Goal: Information Seeking & Learning: Find specific fact

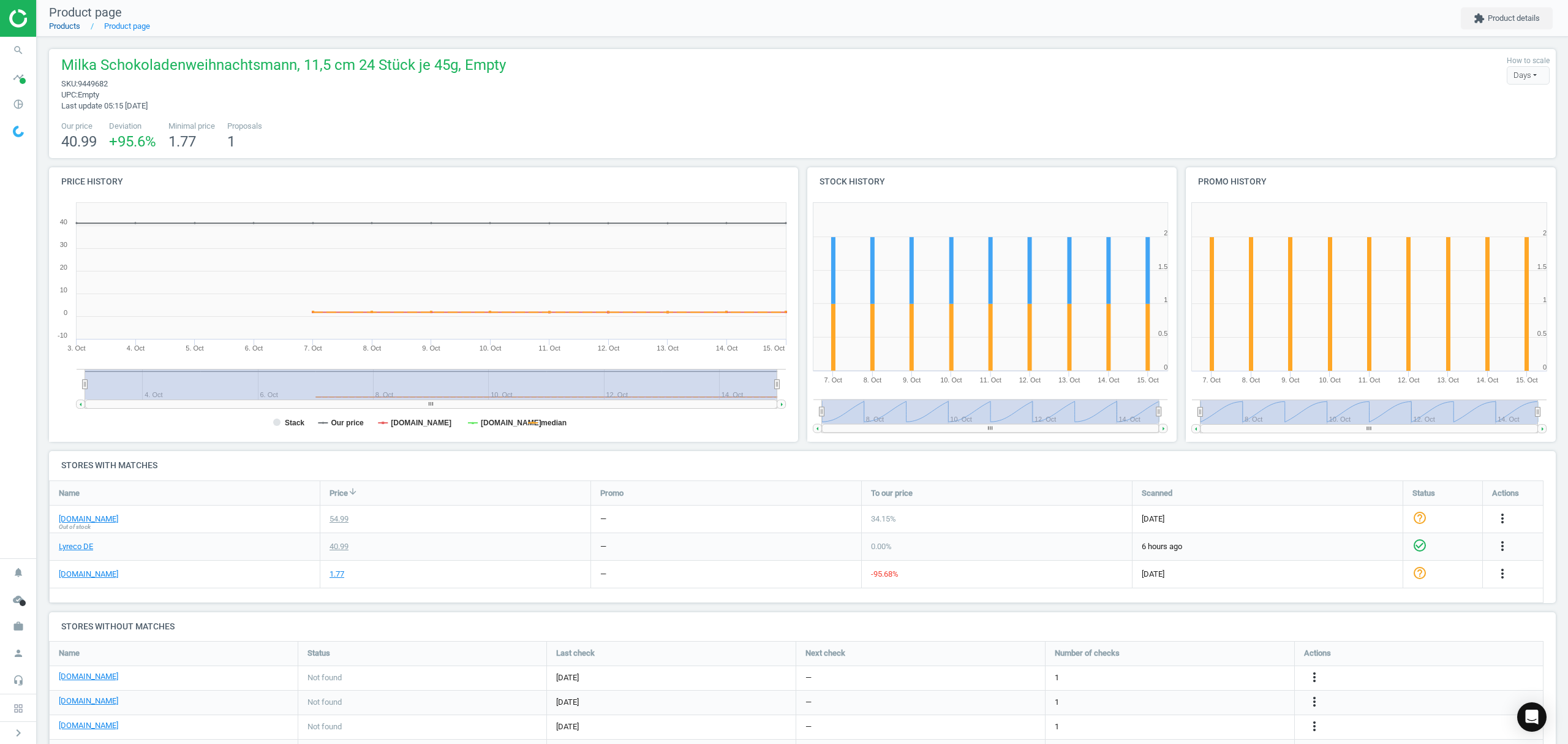
click at [67, 28] on link "Products" at bounding box center [64, 26] width 32 height 10
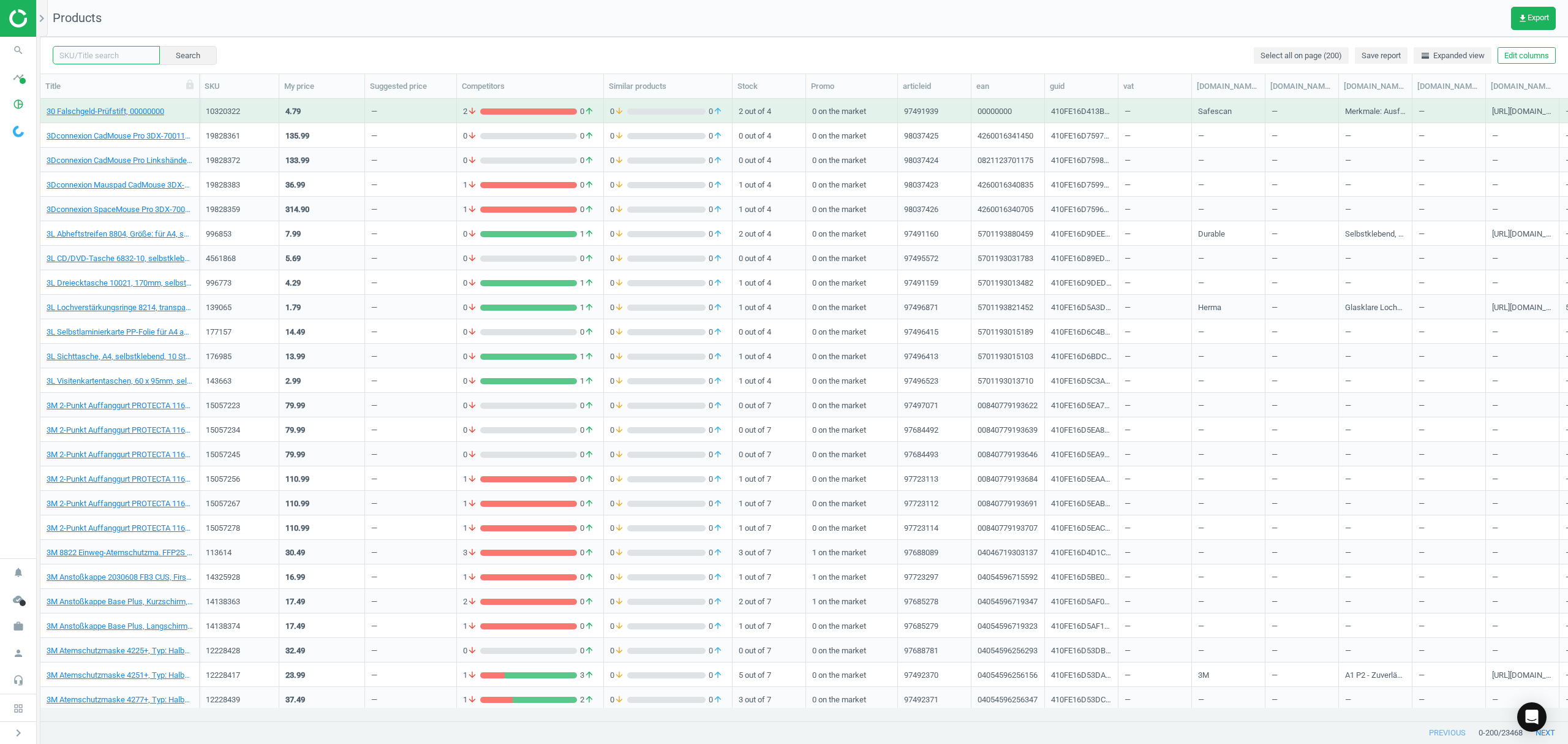
click at [94, 60] on input "text" at bounding box center [106, 55] width 107 height 18
paste input "19834167"
type input "19834167"
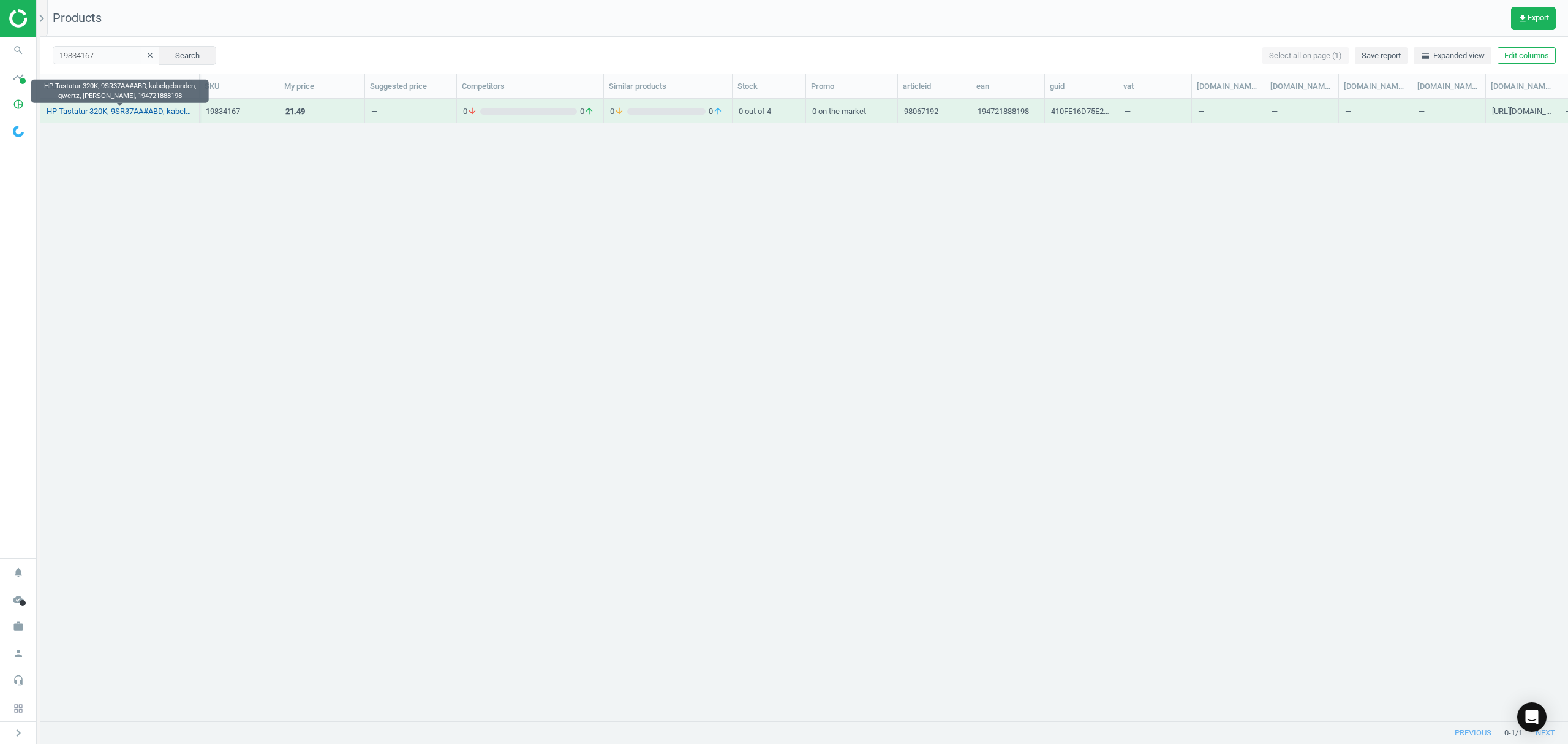
click at [140, 113] on link "HP Tastatur 320K, 9SR37AA#ABD, kabelgebunden, qwertz, [PERSON_NAME], 1947218881…" at bounding box center [120, 111] width 147 height 11
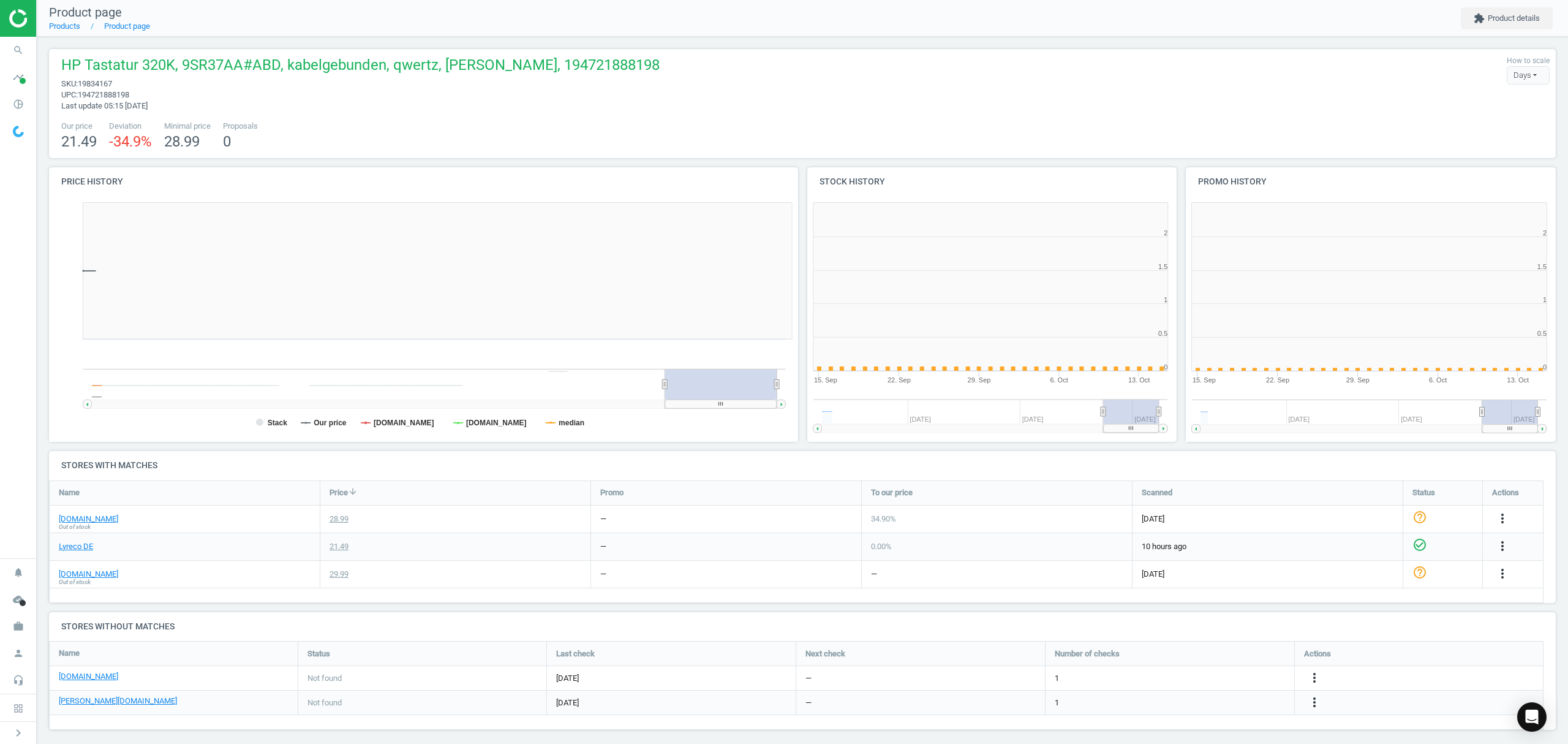
scroll to position [270, 392]
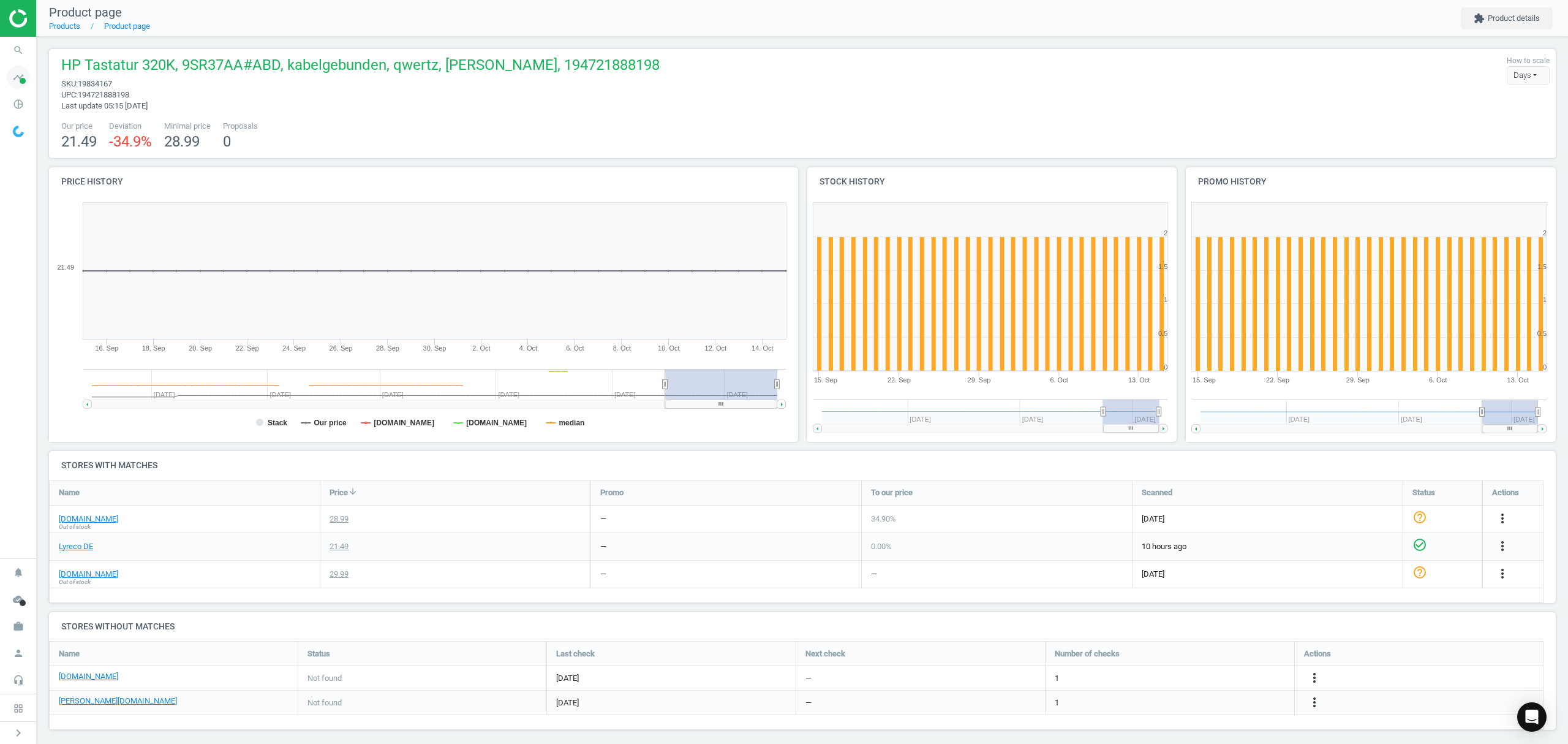
click at [20, 76] on icon "timeline" at bounding box center [18, 77] width 23 height 23
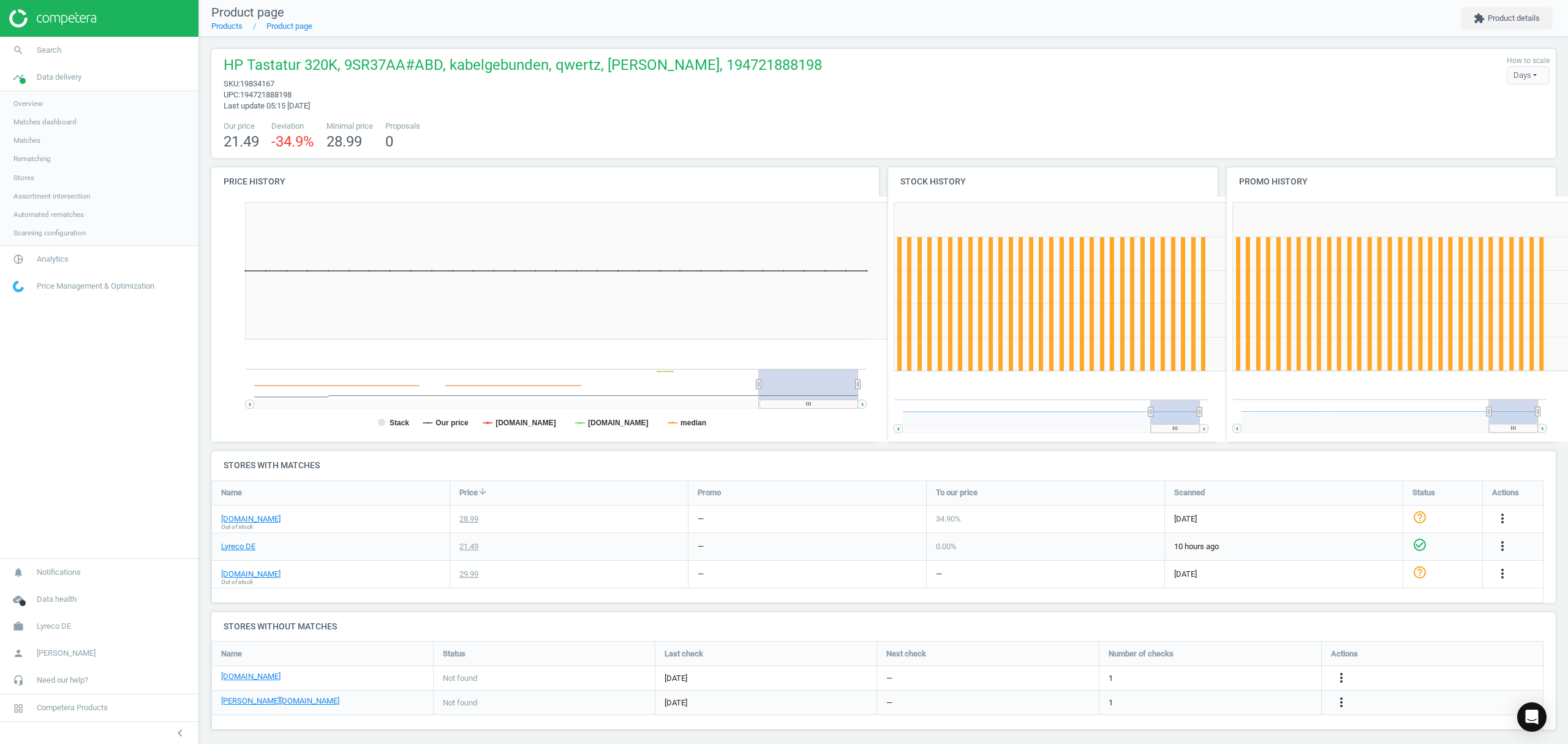
scroll to position [270, 351]
click at [31, 140] on span "Matches" at bounding box center [27, 140] width 27 height 10
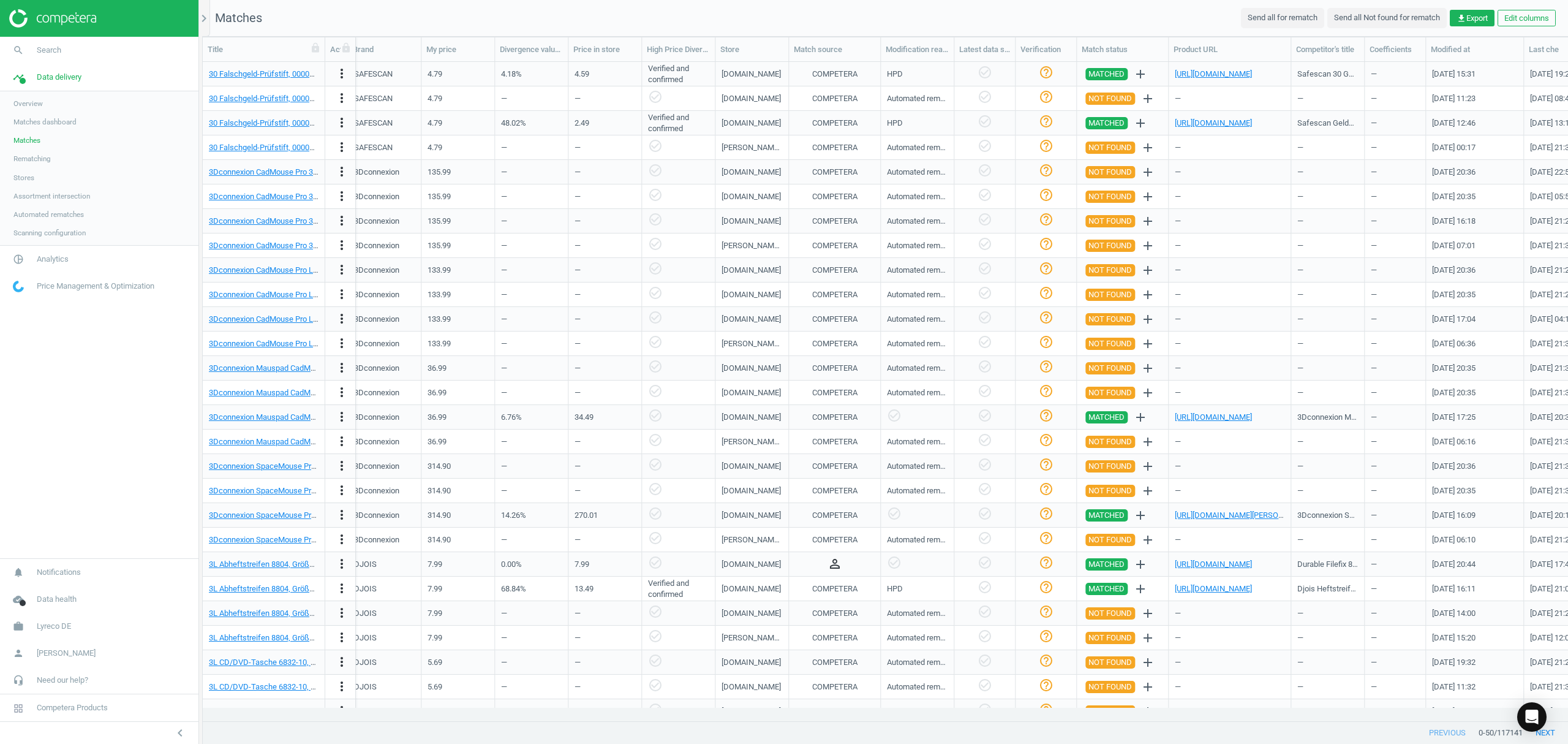
scroll to position [0, 699]
click at [204, 15] on icon "chevron_right" at bounding box center [203, 17] width 14 height 14
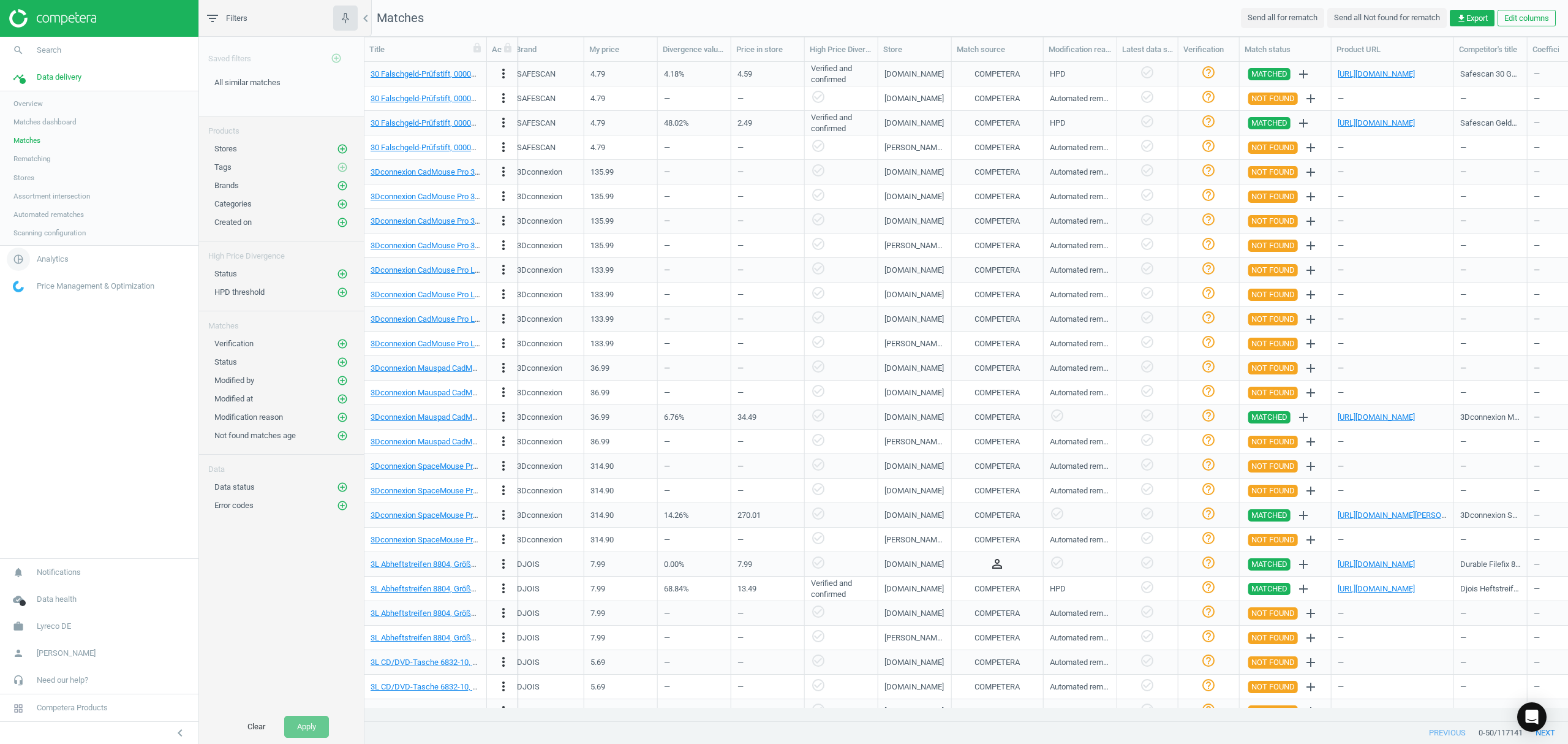
click at [28, 256] on icon "pie_chart_outlined" at bounding box center [18, 259] width 23 height 23
click at [33, 148] on span "Products" at bounding box center [28, 149] width 29 height 10
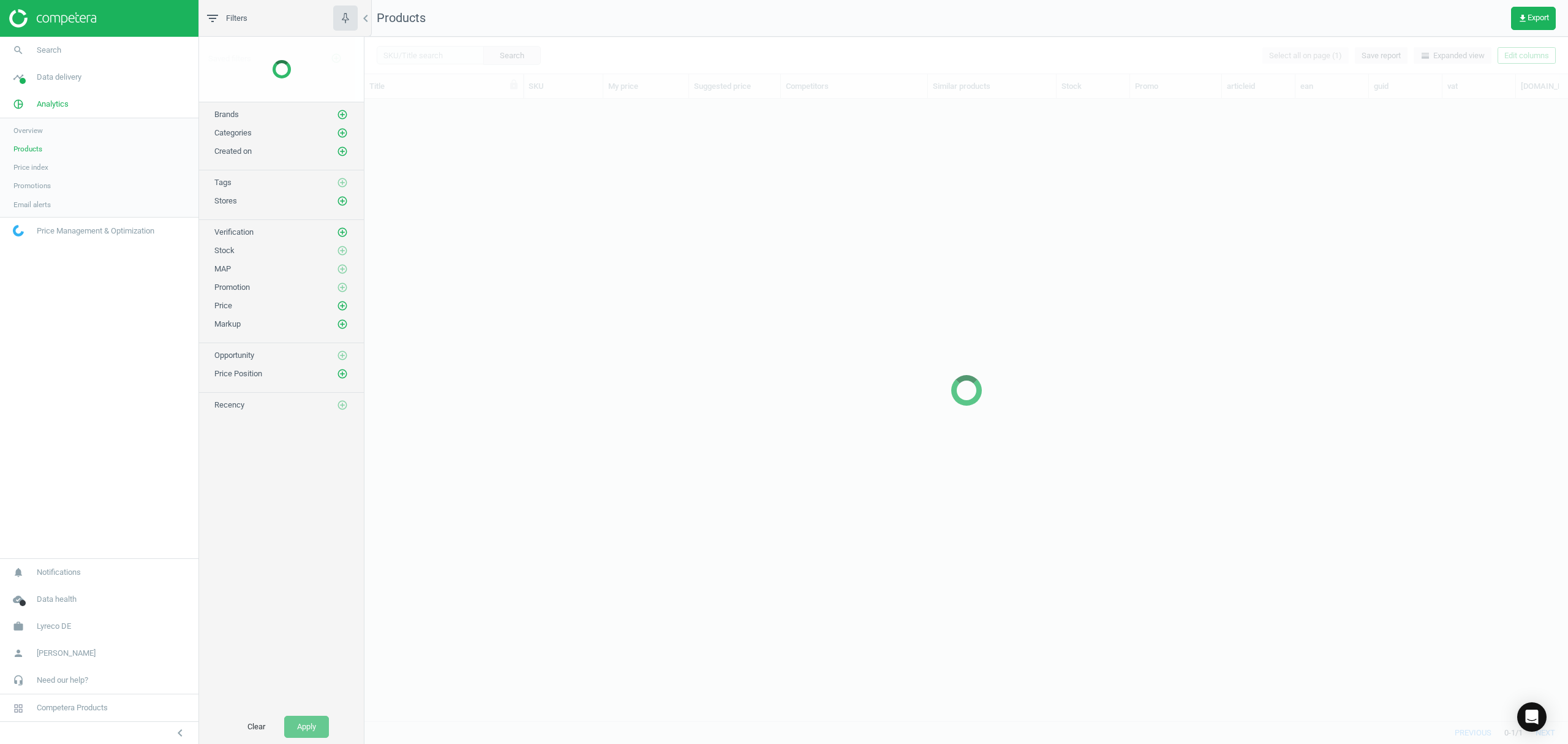
scroll to position [596, 1192]
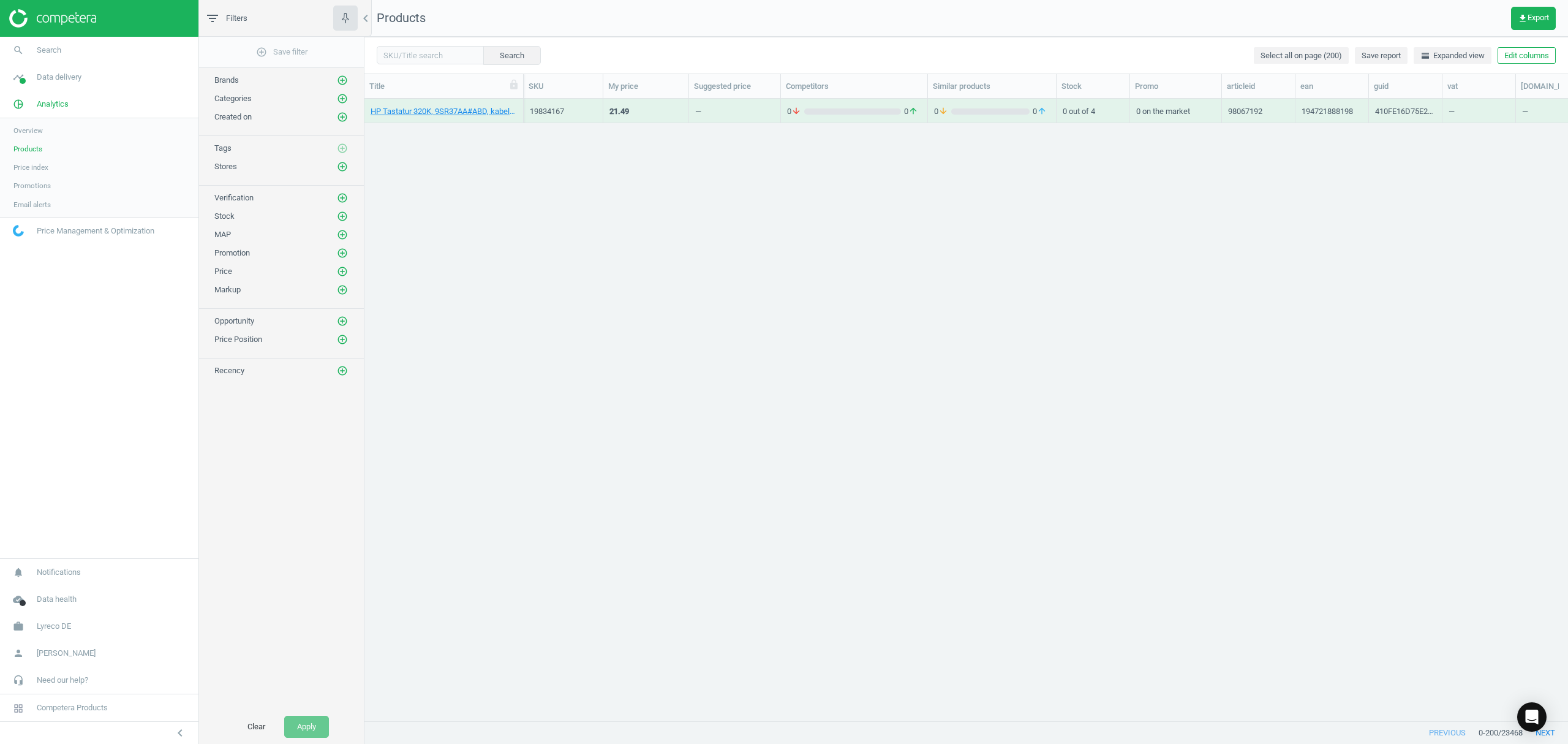
click at [367, 17] on icon "chevron_left" at bounding box center [365, 17] width 14 height 14
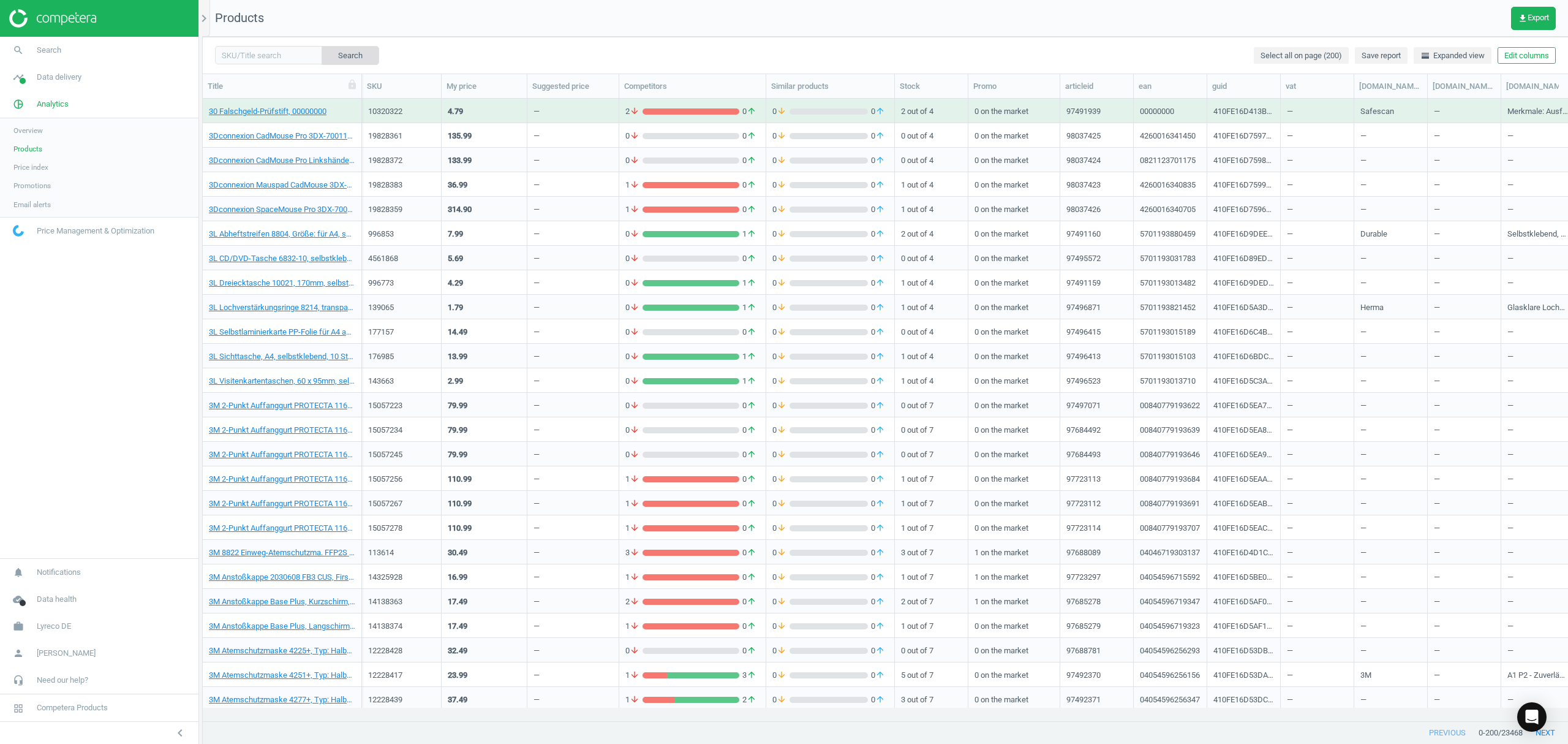
scroll to position [596, 1353]
click at [283, 54] on input "text" at bounding box center [269, 55] width 107 height 18
paste input "18087374"
type input "18087374"
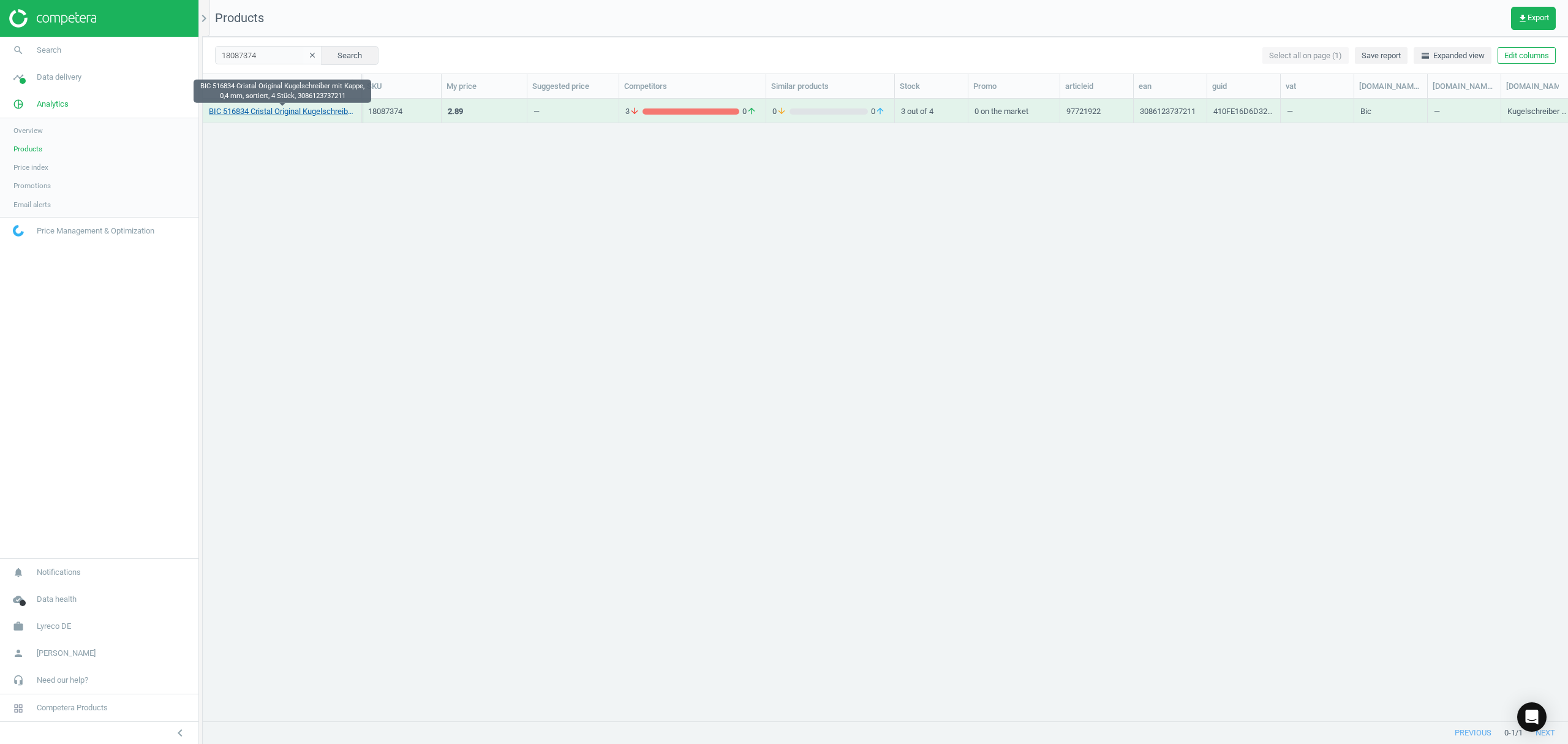
click at [290, 106] on link "BIC 516834 Cristal Original Kugelschreiber mit Kappe, 0,4 mm, sortiert, 4 Stück…" at bounding box center [282, 111] width 147 height 11
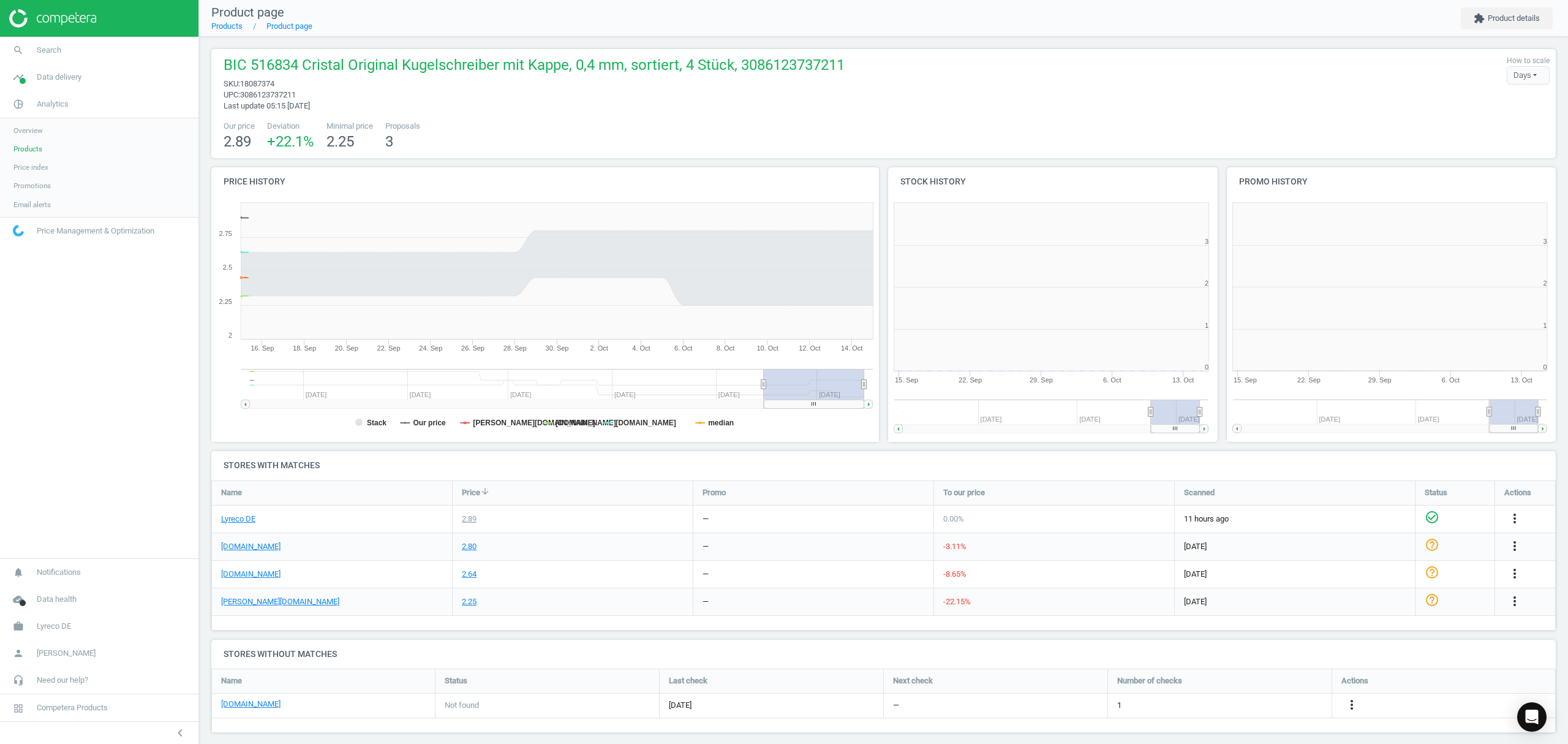
scroll to position [6, 6]
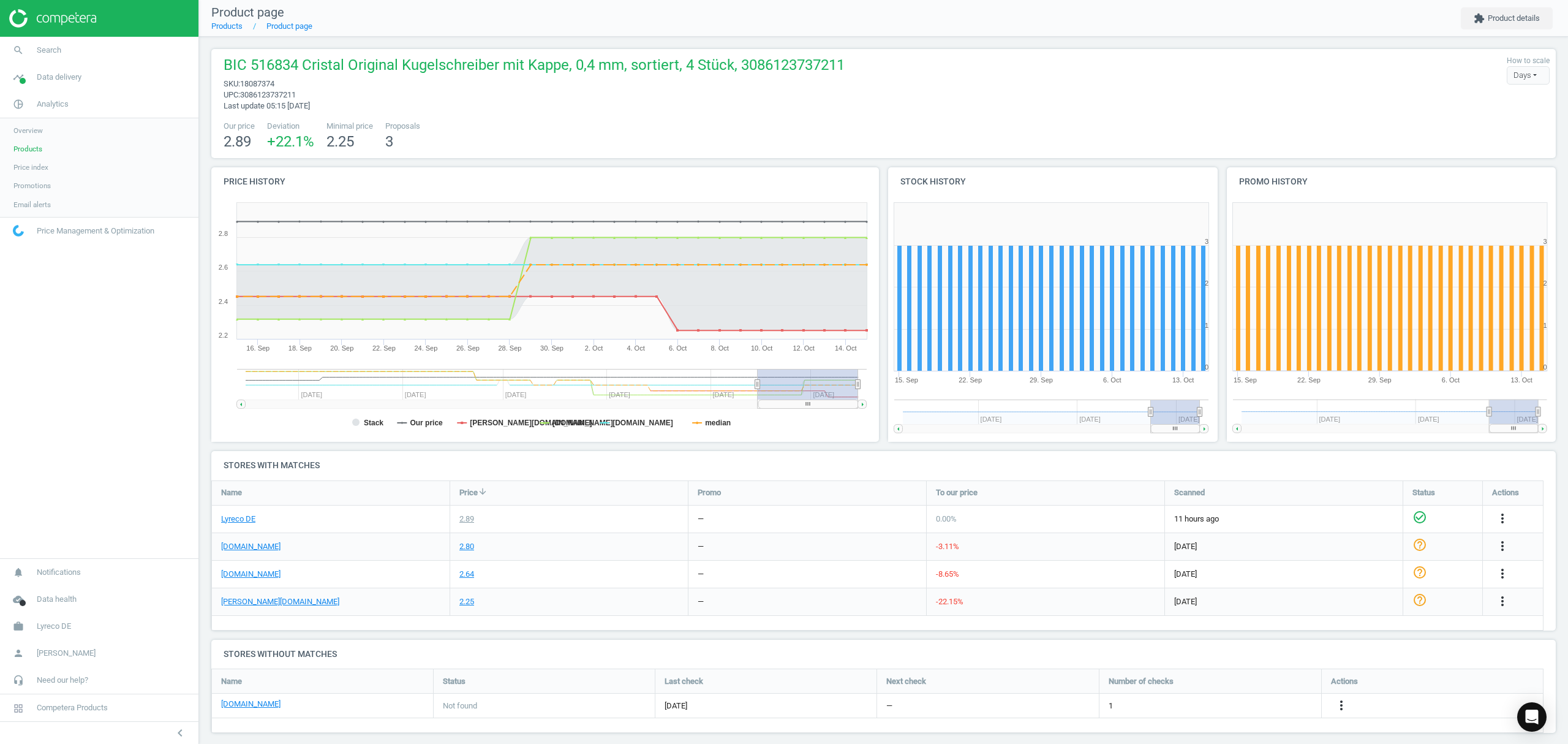
click at [268, 79] on span "18087374" at bounding box center [257, 83] width 35 height 10
copy span "18087374"
click at [225, 27] on link "Products" at bounding box center [226, 26] width 32 height 10
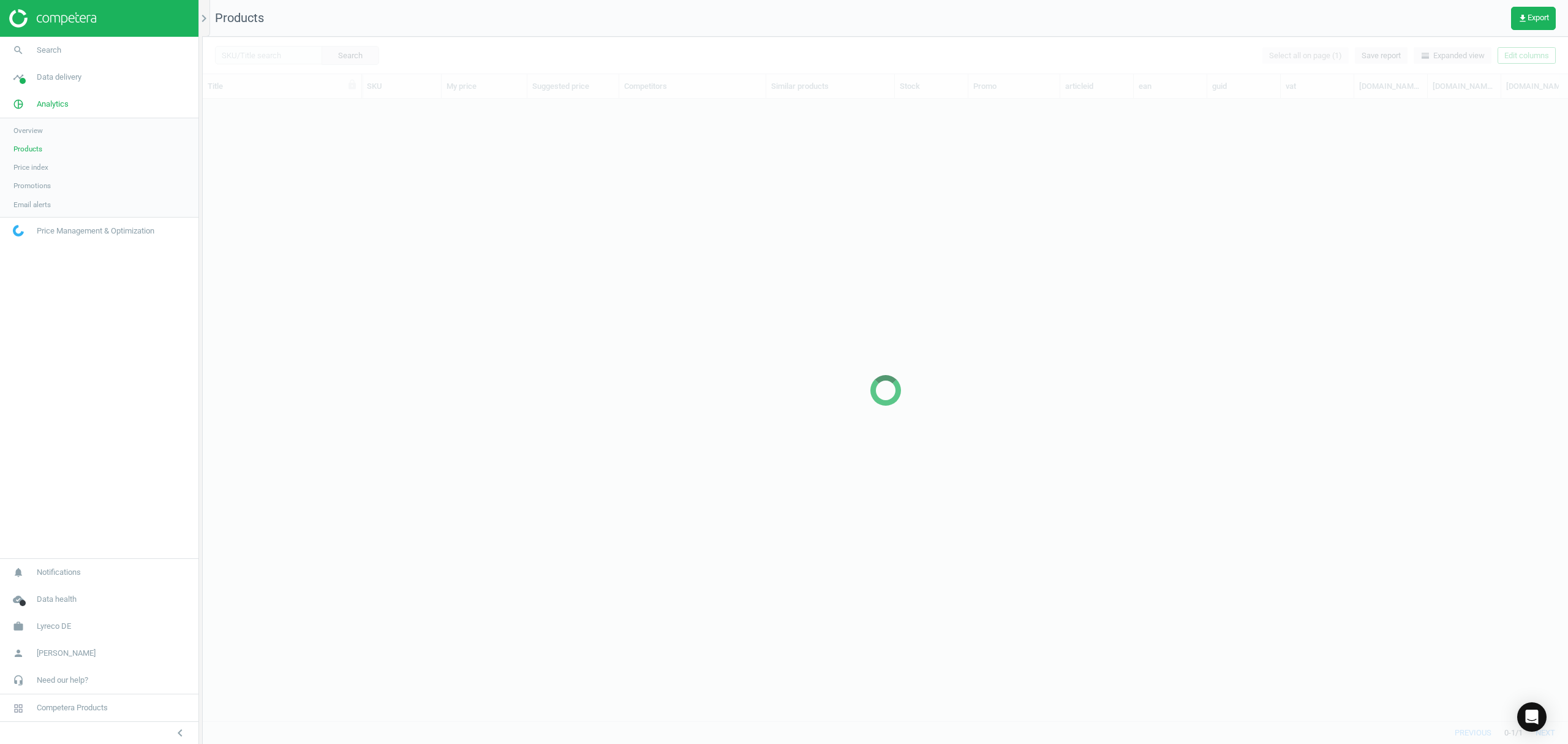
scroll to position [596, 1353]
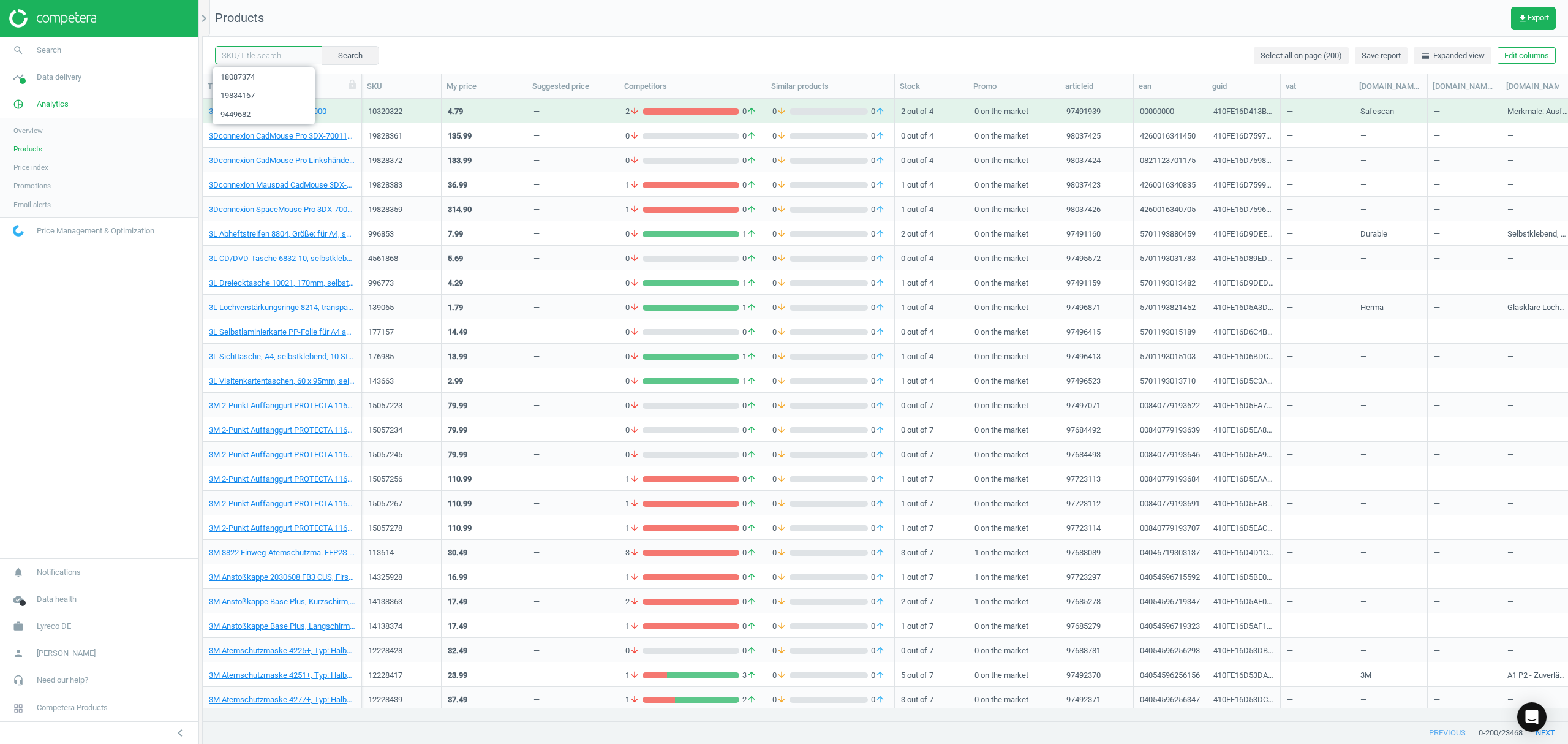
click at [260, 55] on input "text" at bounding box center [269, 55] width 107 height 18
paste input "17307653"
type input "17307653"
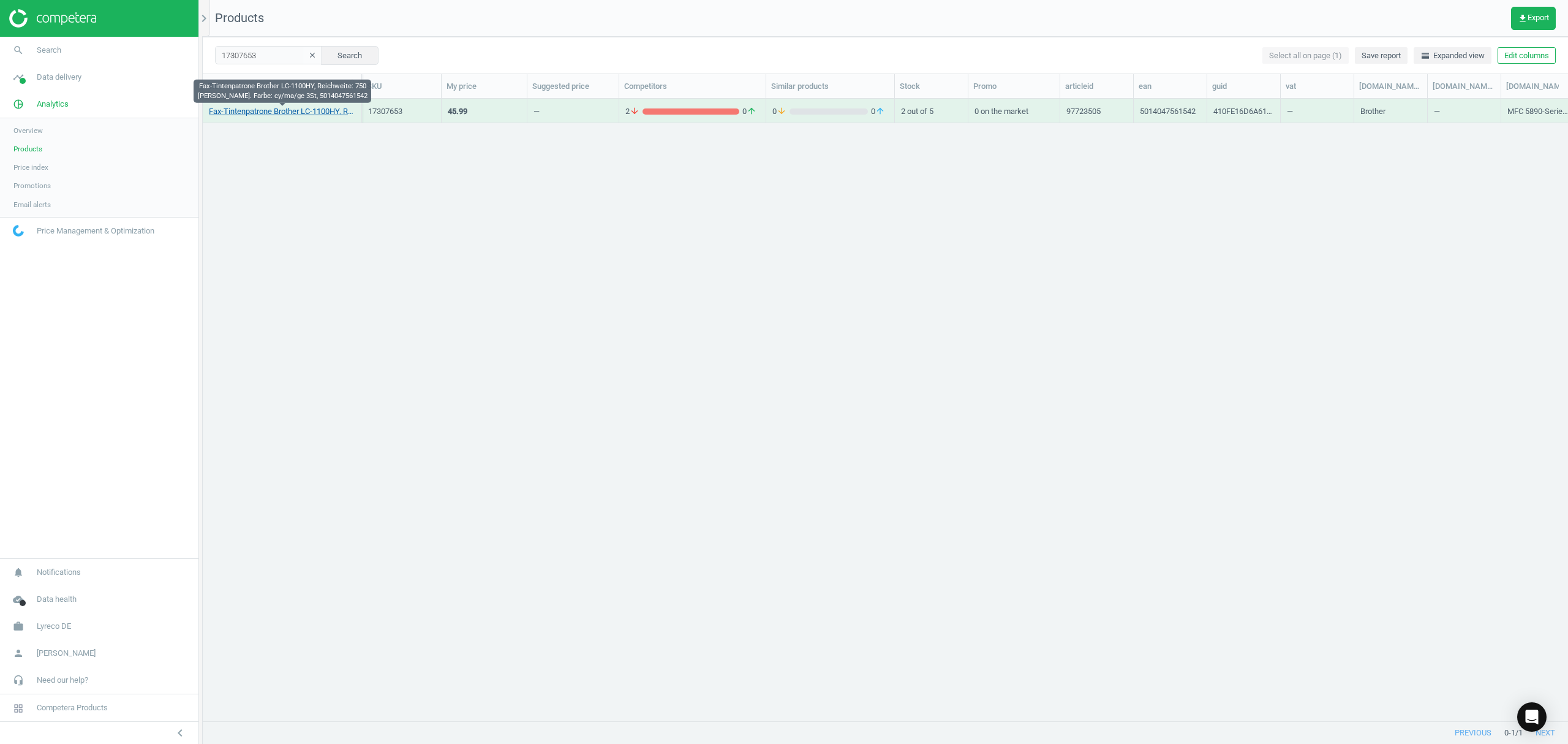
click at [285, 113] on link "Fax-Tintenpatrone Brother LC-1100HY, Reichweite: 750 [PERSON_NAME]. Farbe: cy/m…" at bounding box center [282, 111] width 147 height 11
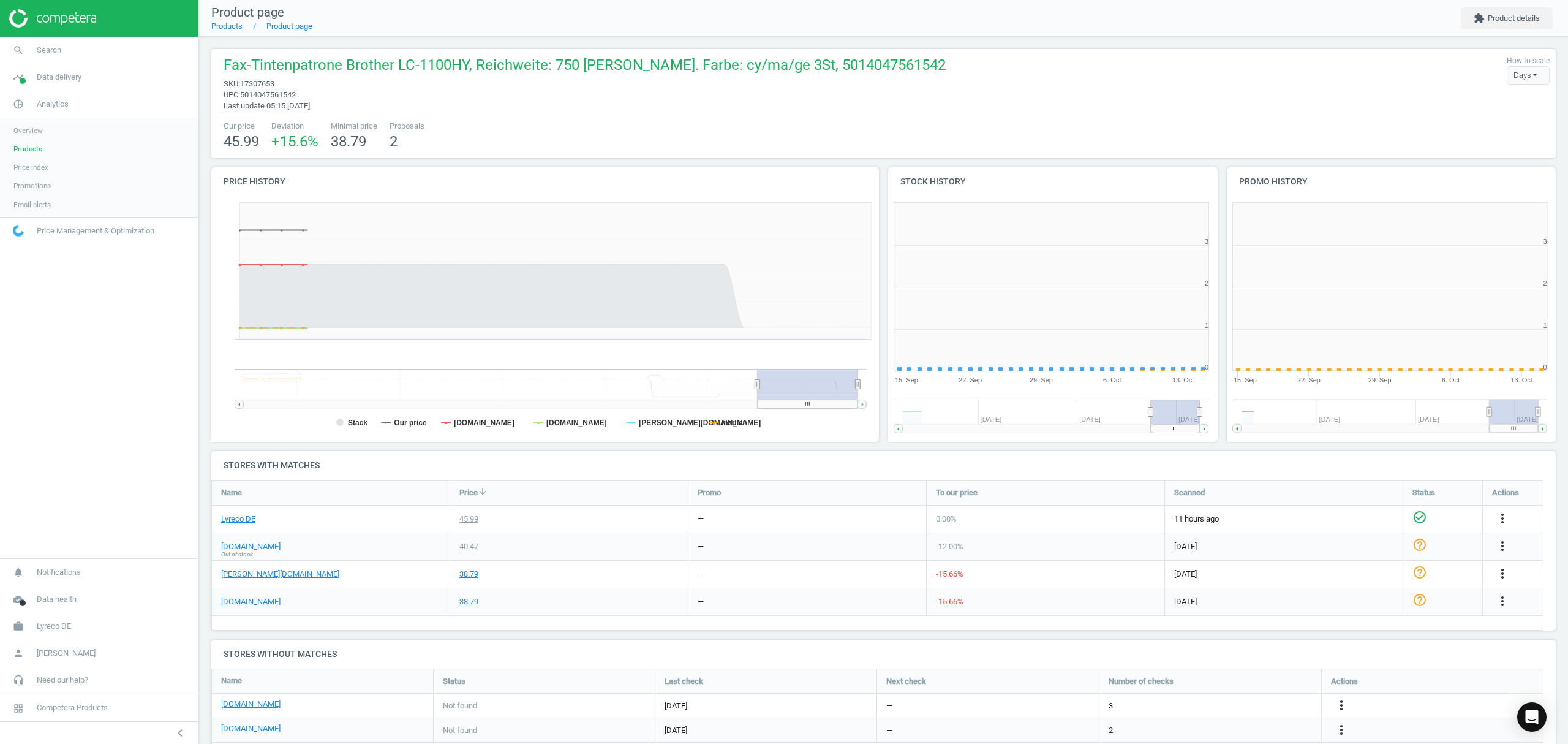
scroll to position [6, 6]
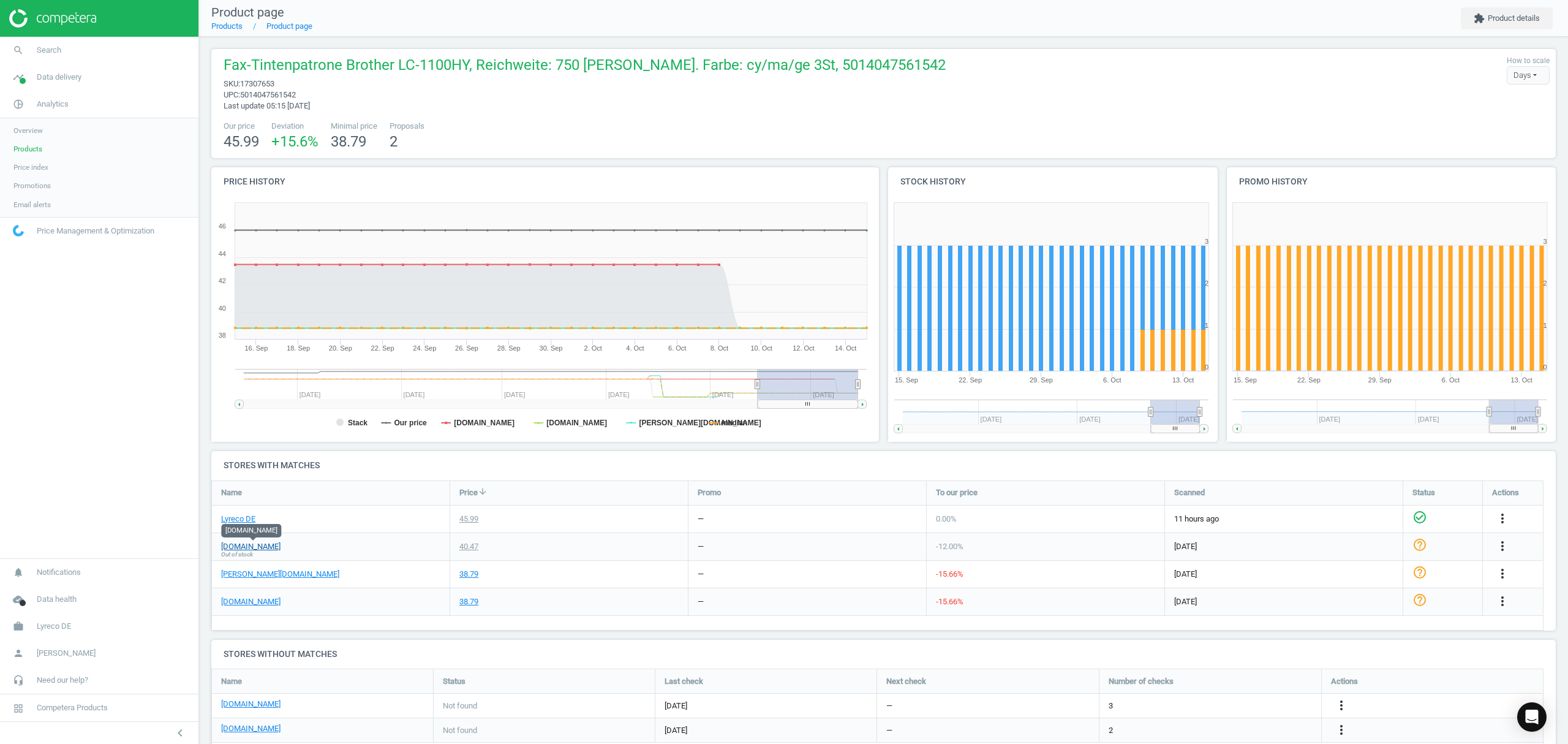
click at [263, 546] on link "[DOMAIN_NAME]" at bounding box center [251, 546] width 59 height 11
click at [228, 28] on link "Products" at bounding box center [226, 26] width 32 height 10
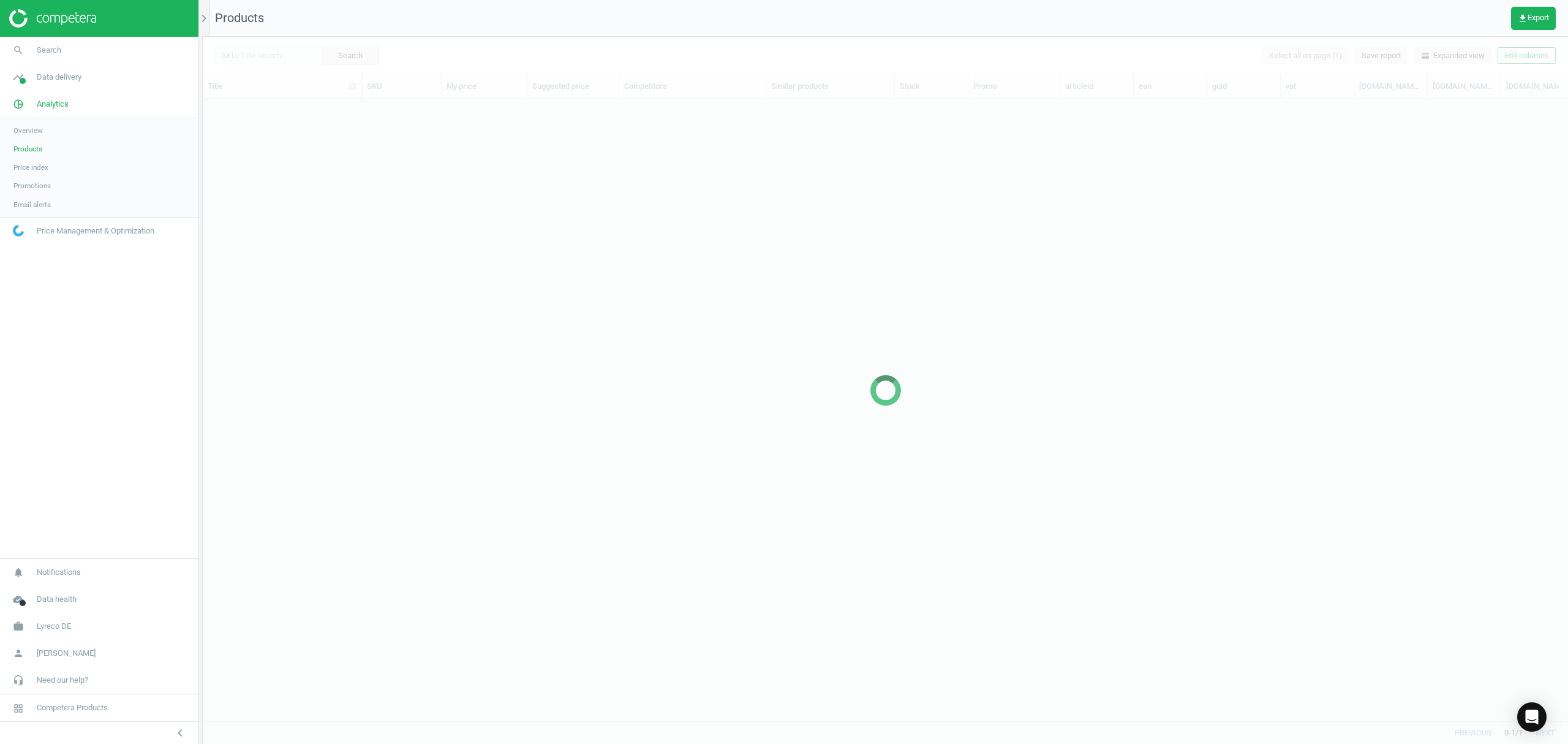
scroll to position [596, 1353]
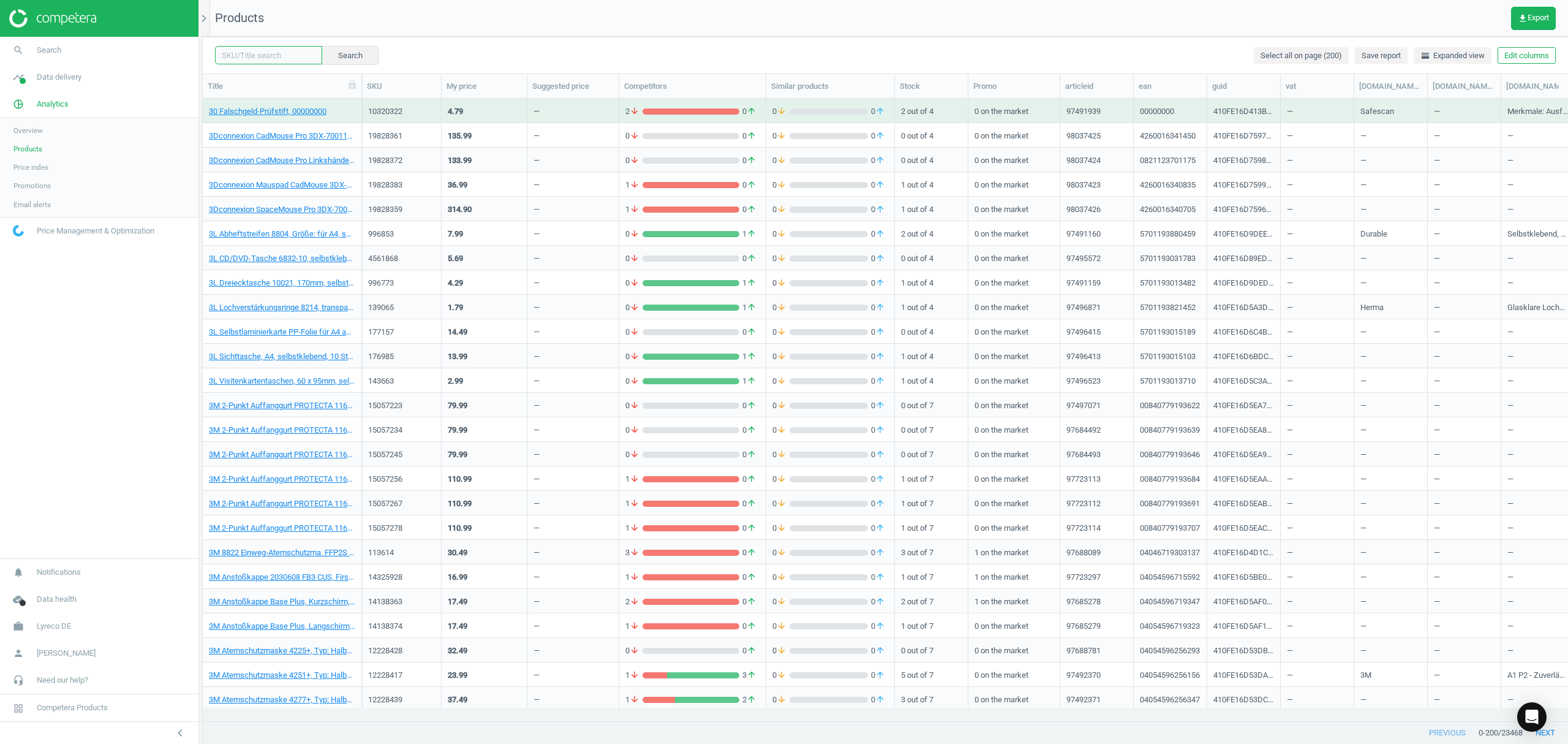
click at [241, 53] on input "text" at bounding box center [269, 55] width 107 height 18
paste input "12169617"
type input "12169617"
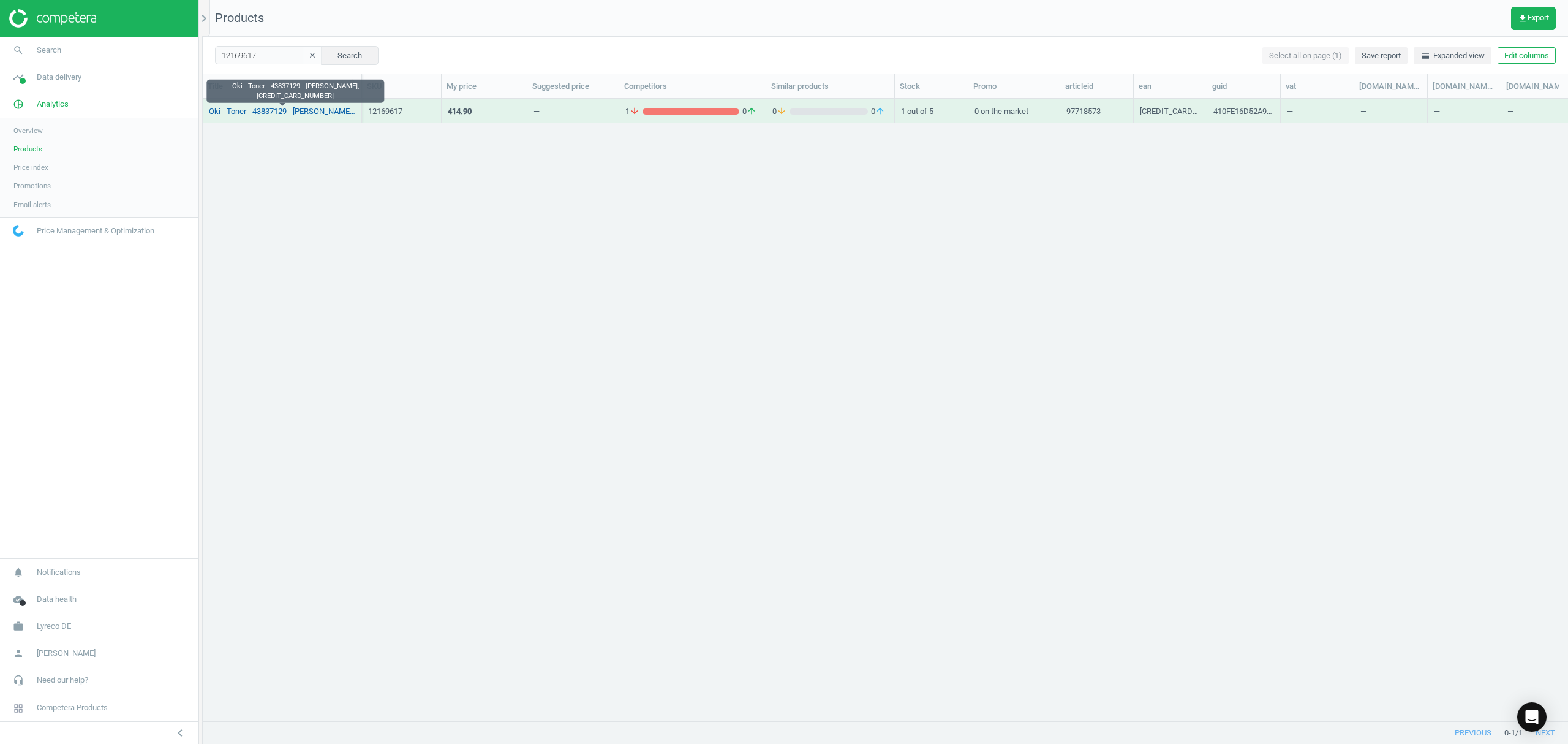
click at [300, 111] on link "Oki - Toner - 43837129 - [PERSON_NAME], [CREDIT_CARD_NUMBER]" at bounding box center [282, 111] width 147 height 11
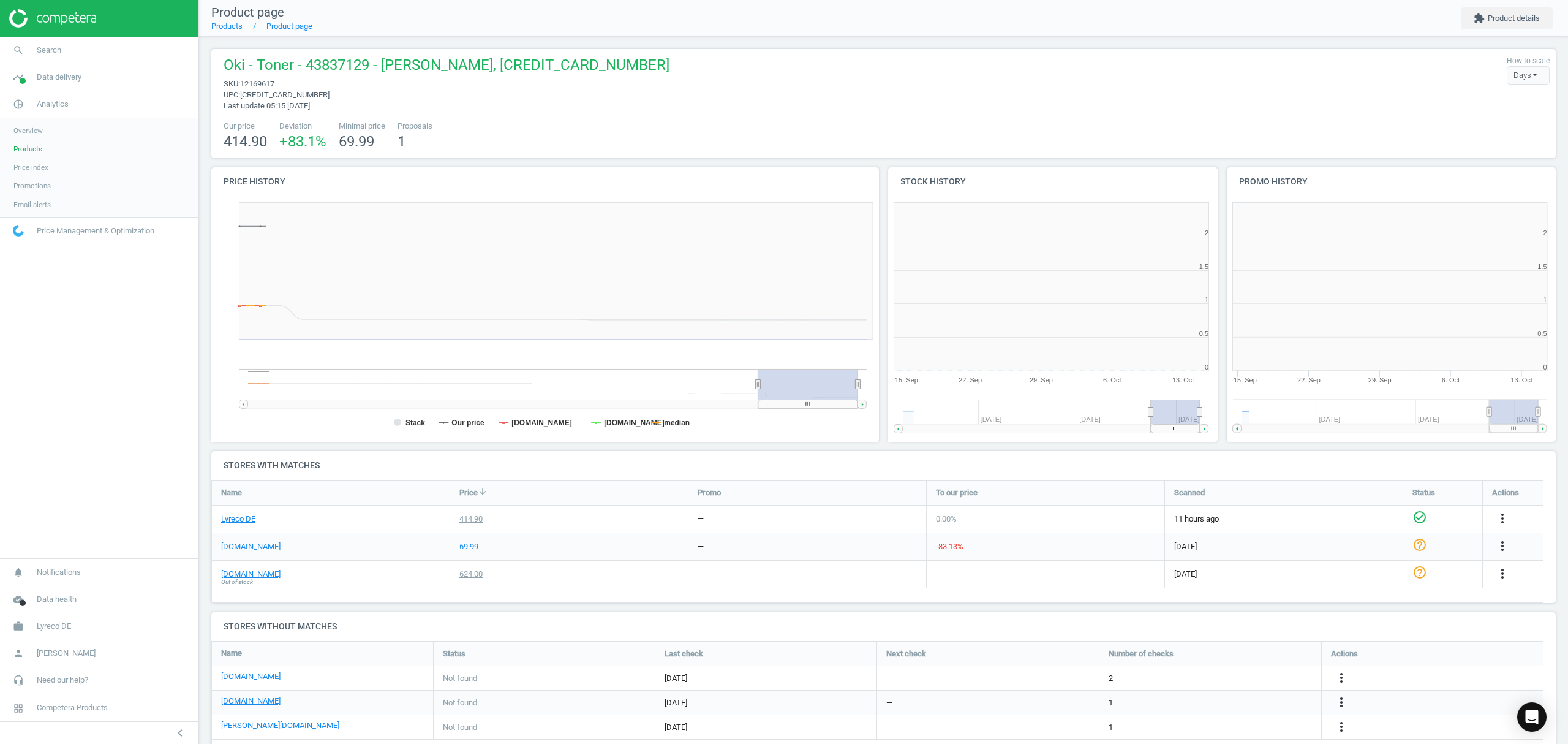
scroll to position [6, 6]
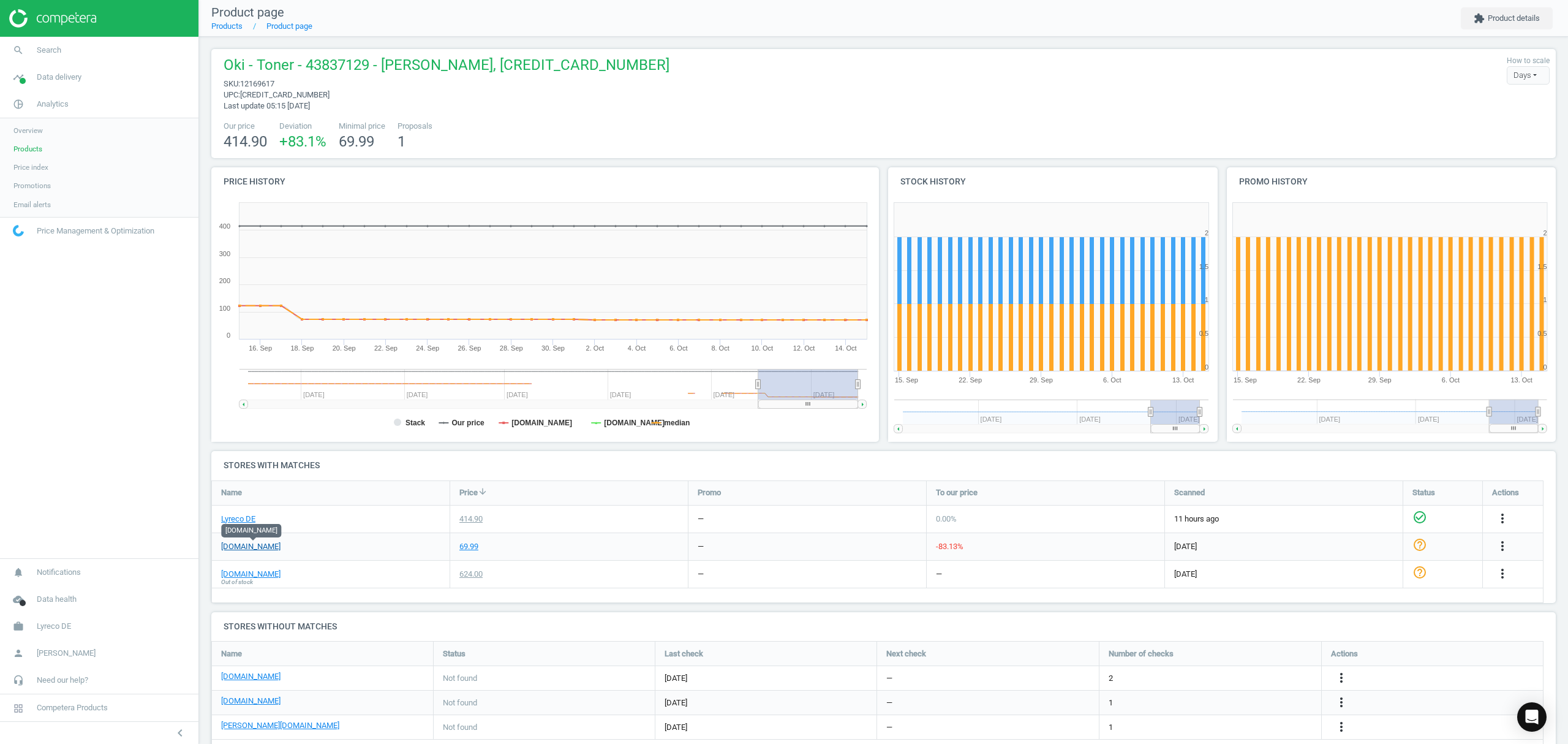
click at [247, 549] on link "[DOMAIN_NAME]" at bounding box center [251, 546] width 59 height 11
click at [266, 84] on span "12169617" at bounding box center [257, 83] width 35 height 10
copy span "12169617"
click at [256, 546] on link "[DOMAIN_NAME]" at bounding box center [251, 546] width 59 height 11
